Goal: Transaction & Acquisition: Purchase product/service

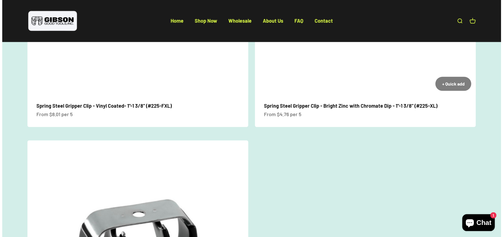
scroll to position [140, 0]
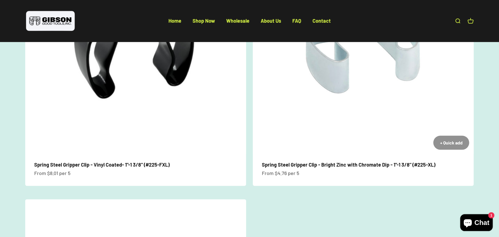
click at [441, 146] on div "+ Quick add" at bounding box center [451, 142] width 22 height 7
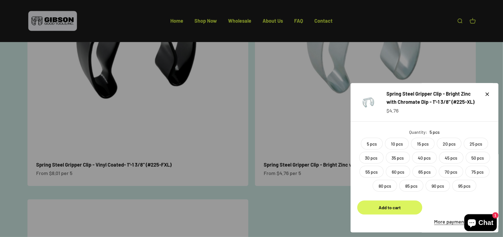
click at [387, 204] on div "Add to cart" at bounding box center [390, 207] width 52 height 7
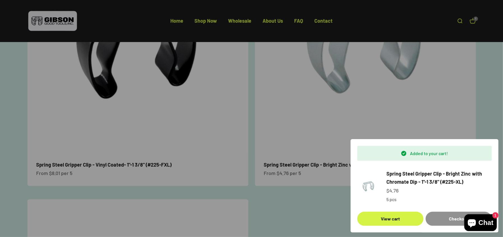
click at [452, 215] on div "Checkout" at bounding box center [459, 218] width 53 height 7
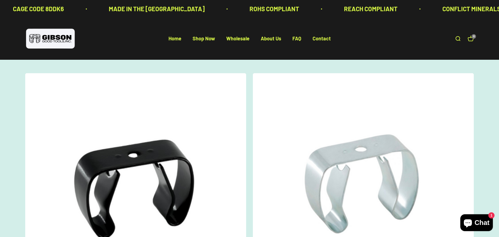
scroll to position [140, 0]
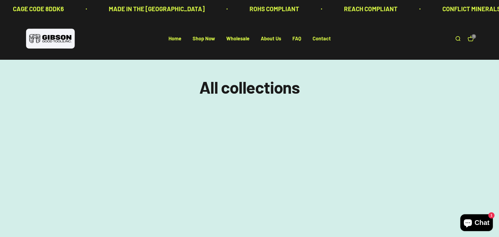
scroll to position [84, 0]
